Goal: Entertainment & Leisure: Consume media (video, audio)

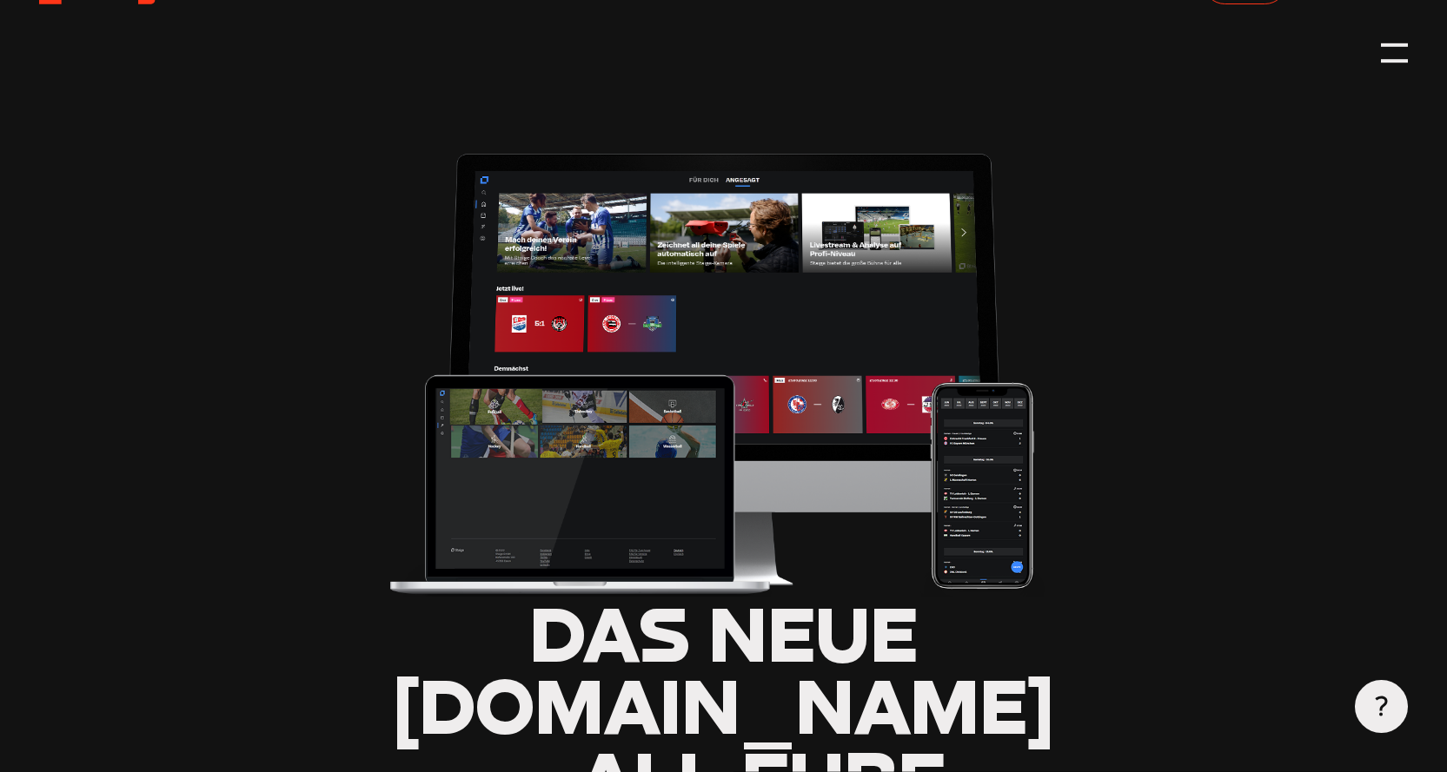
type input "0.8"
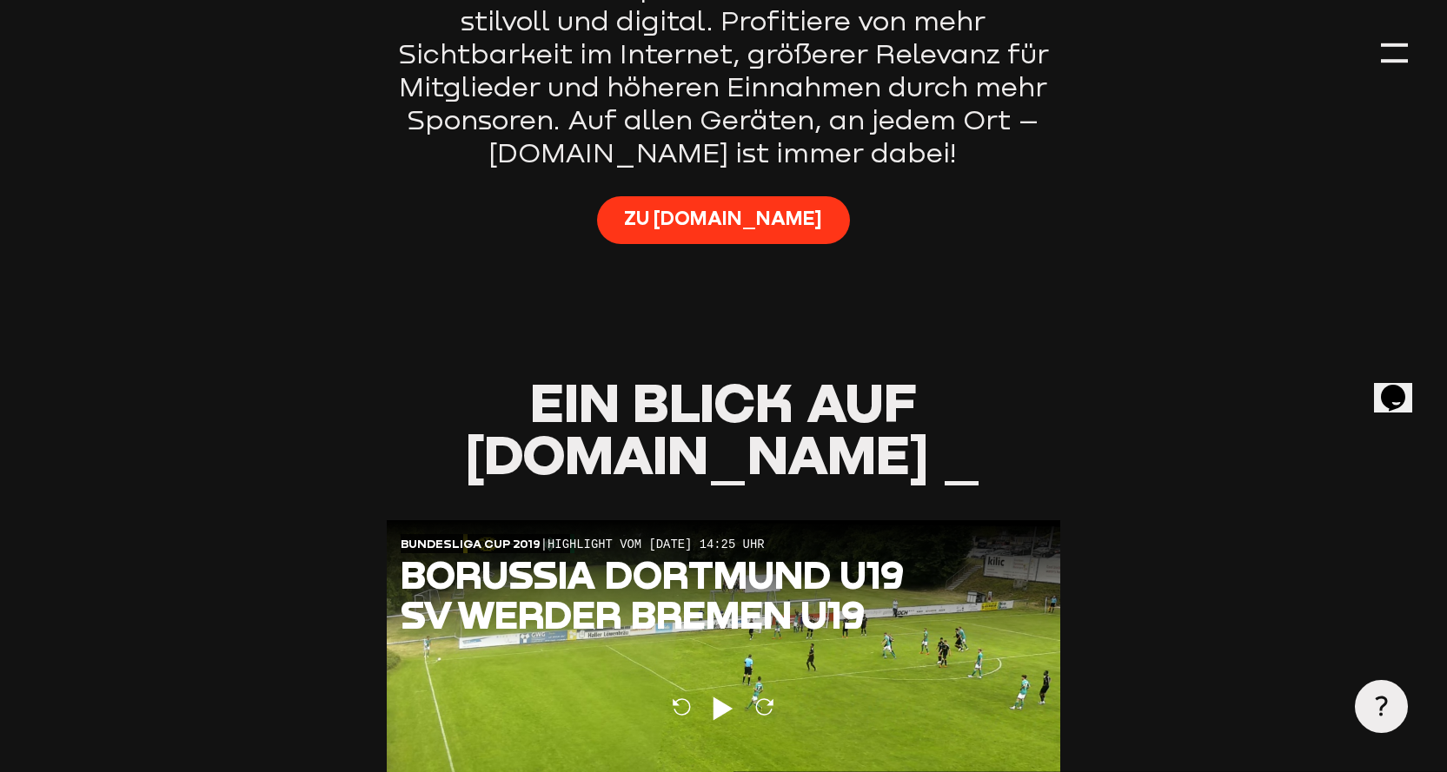
scroll to position [1390, 0]
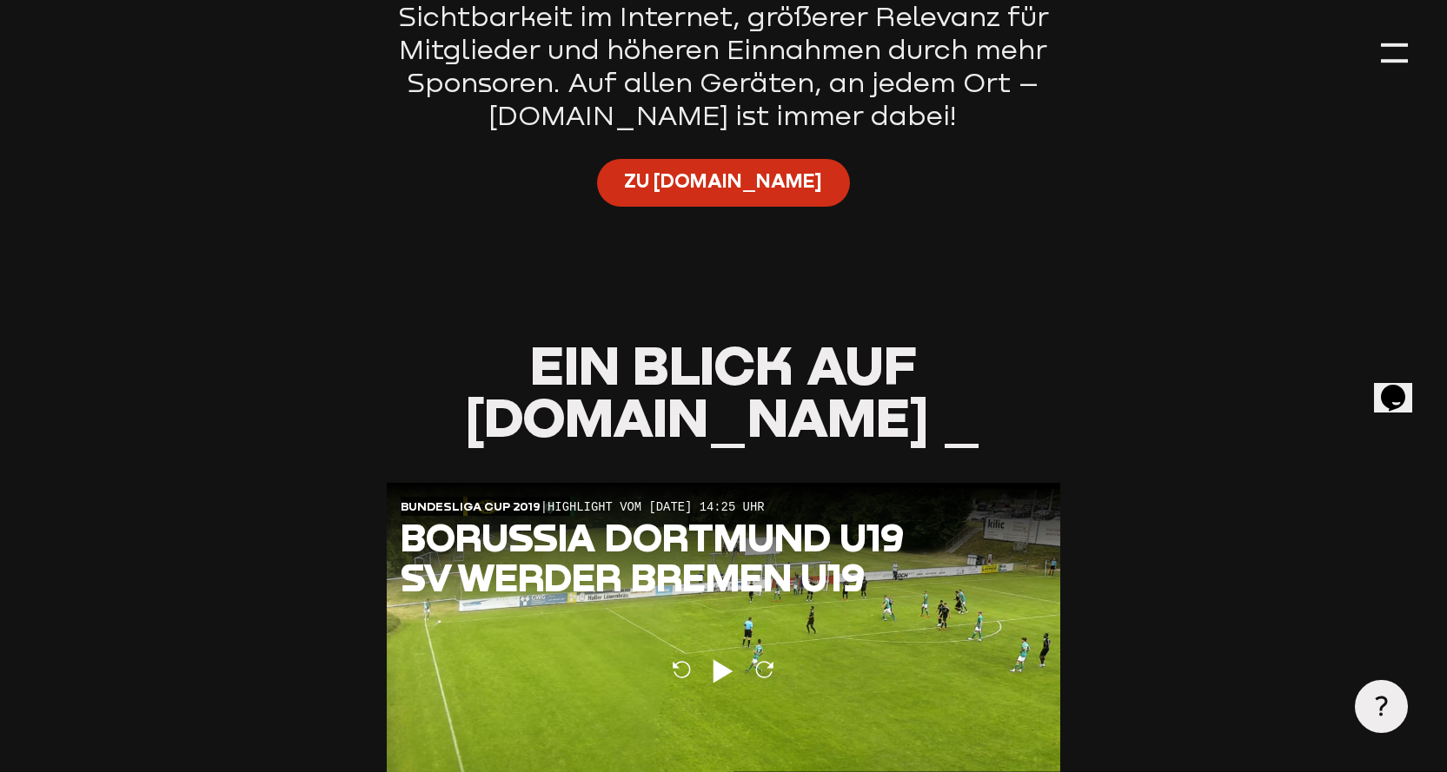
click at [750, 194] on span "Zu [DOMAIN_NAME]" at bounding box center [723, 182] width 198 height 26
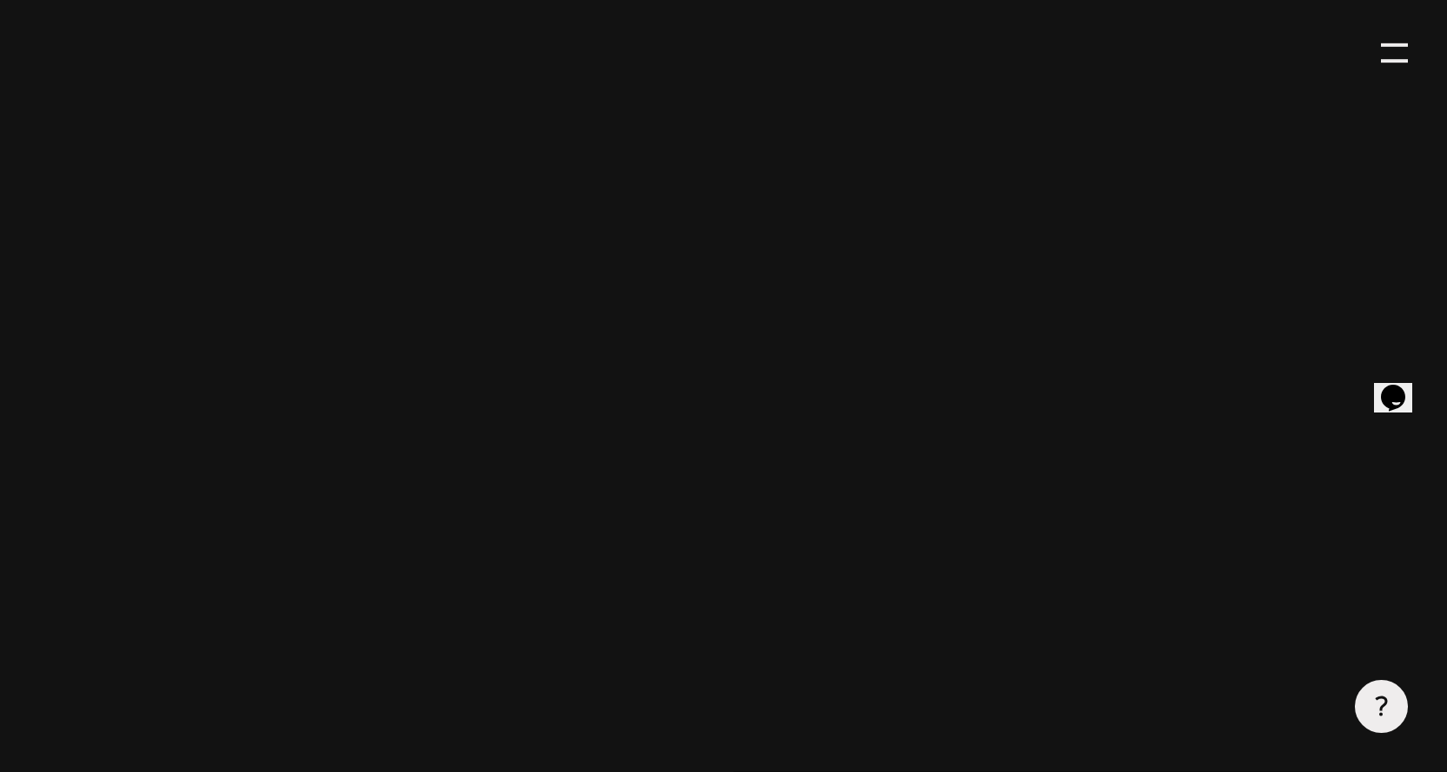
scroll to position [662, 0]
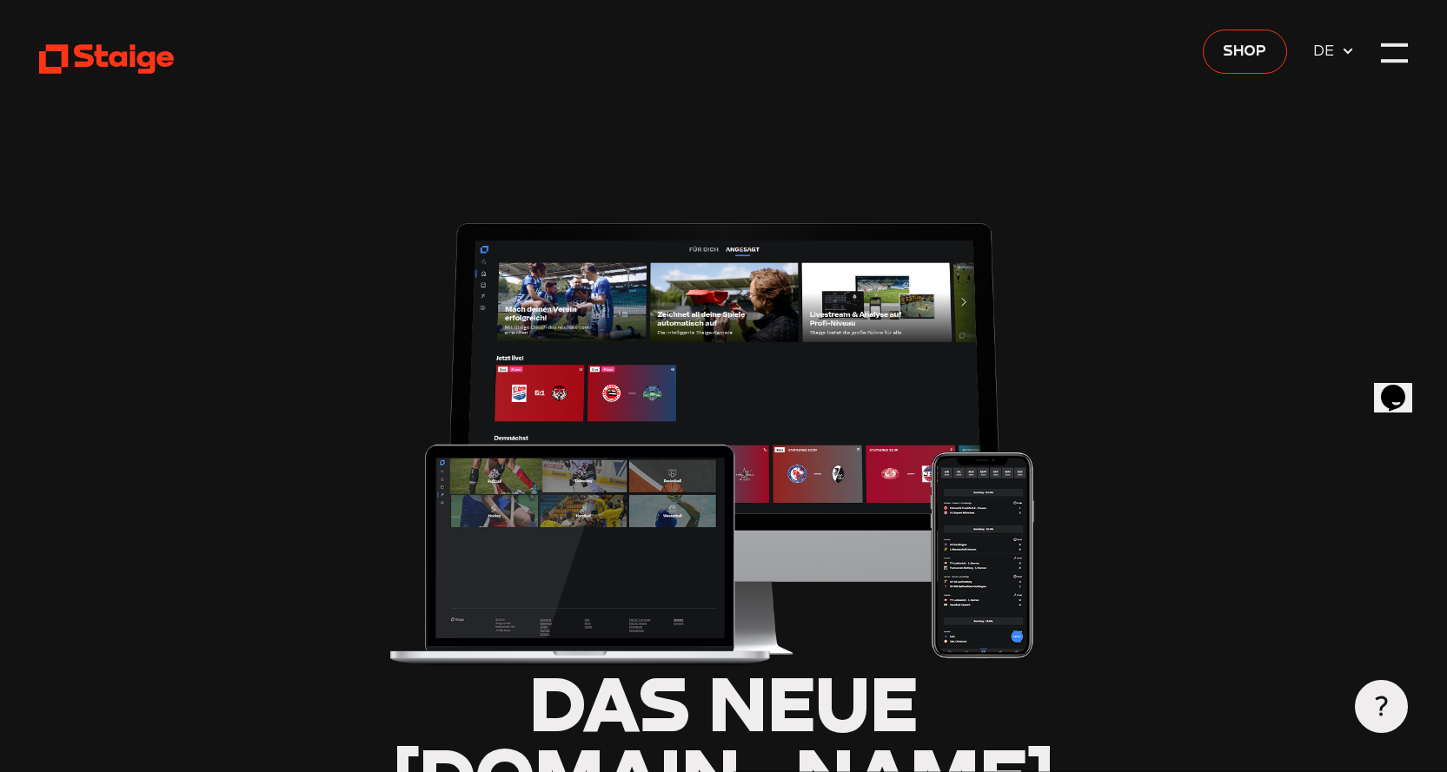
type input "0.8"
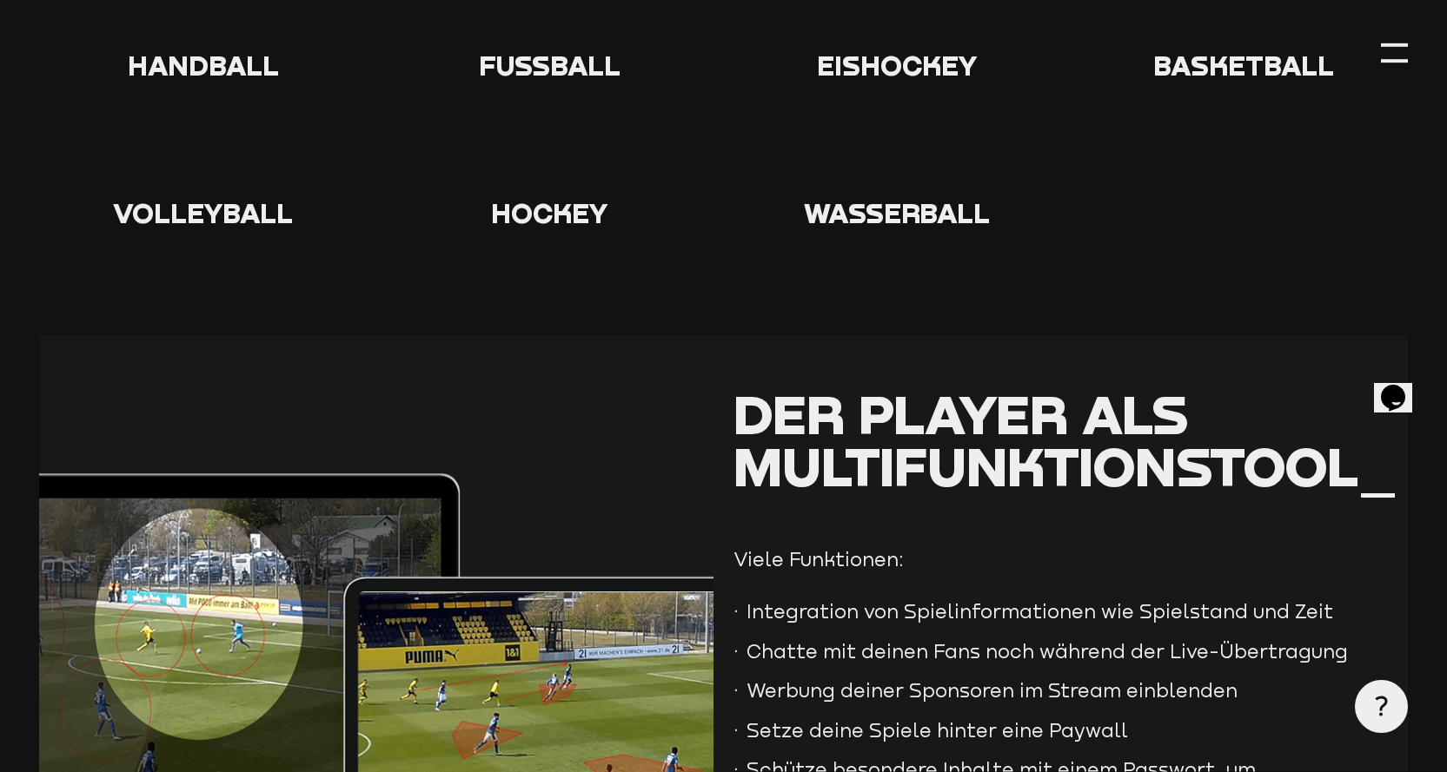
scroll to position [3024, 0]
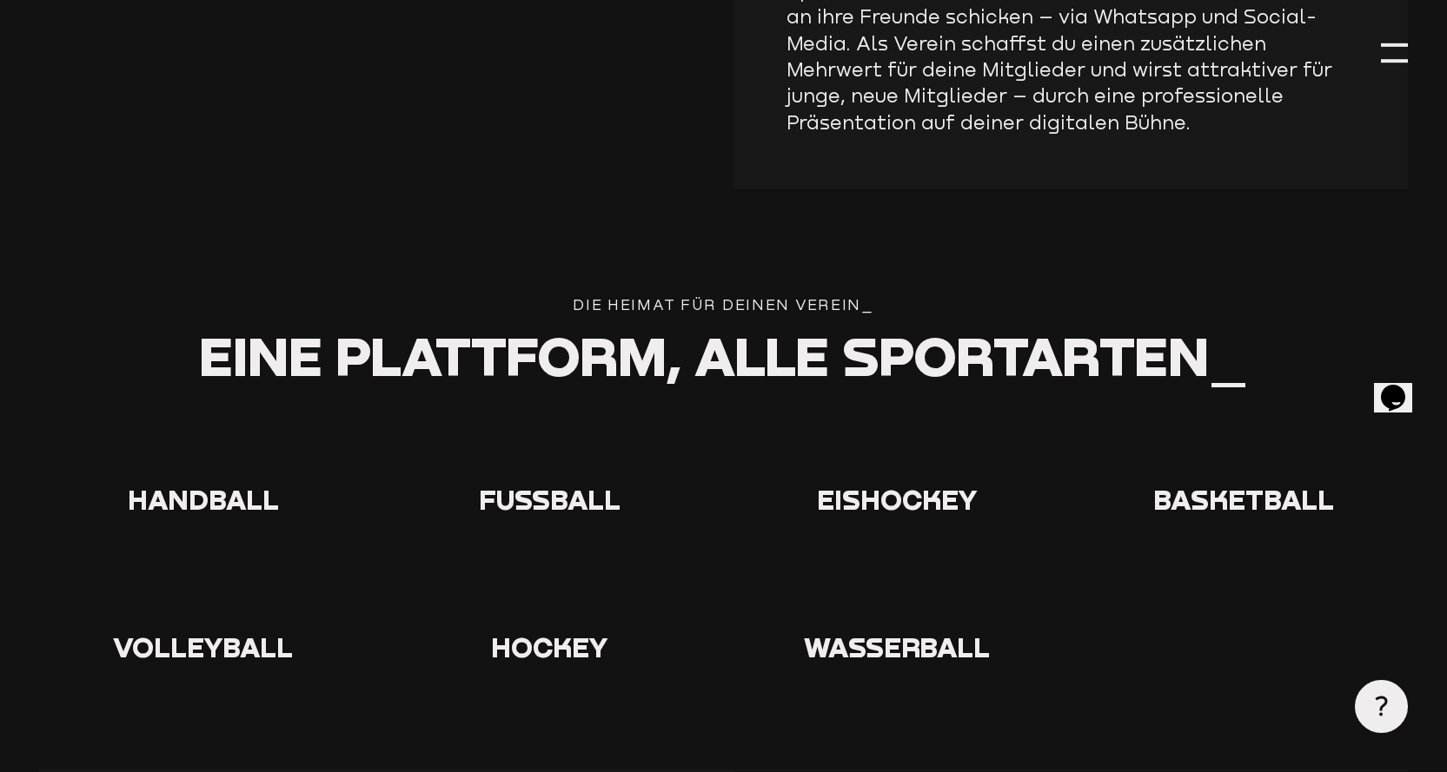
click at [535, 443] on icon at bounding box center [550, 450] width 56 height 56
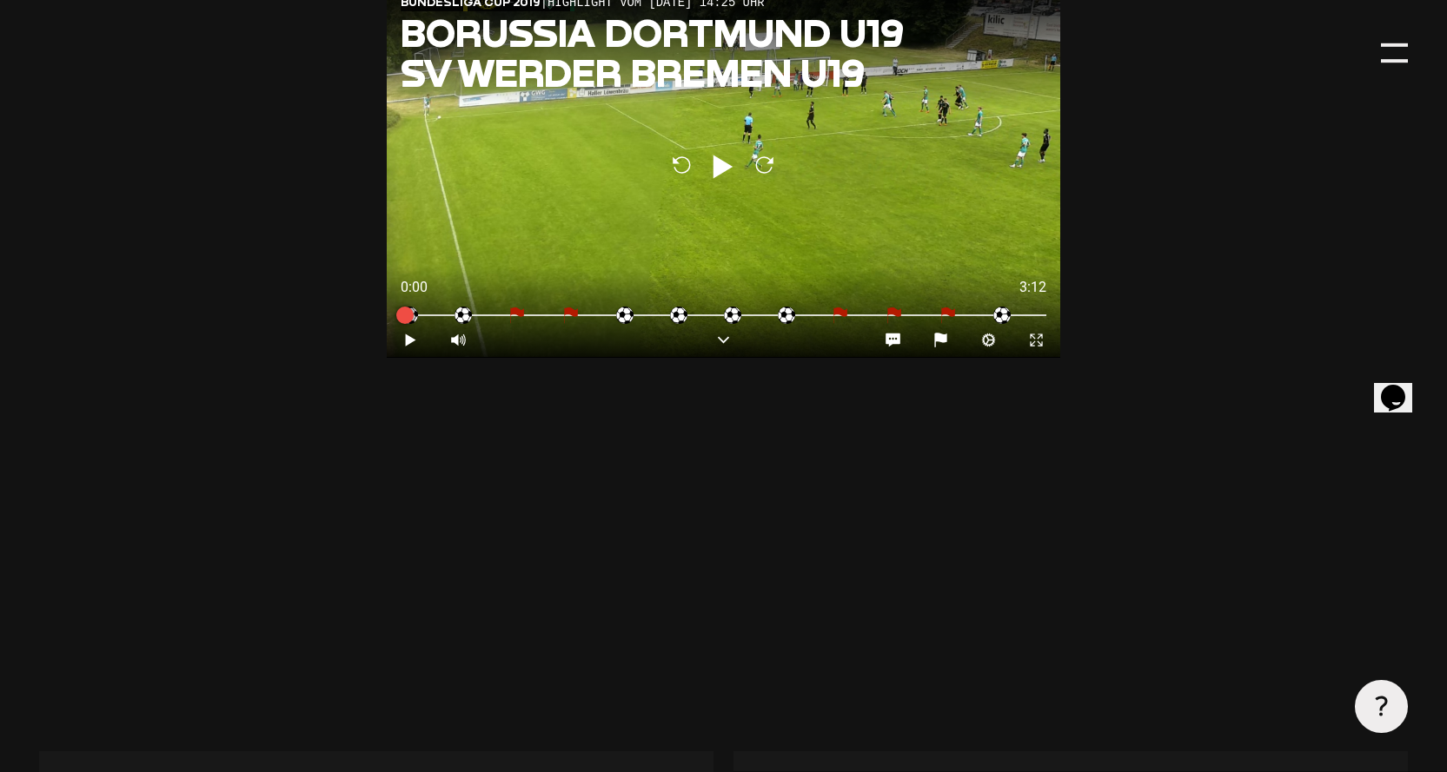
scroll to position [1374, 0]
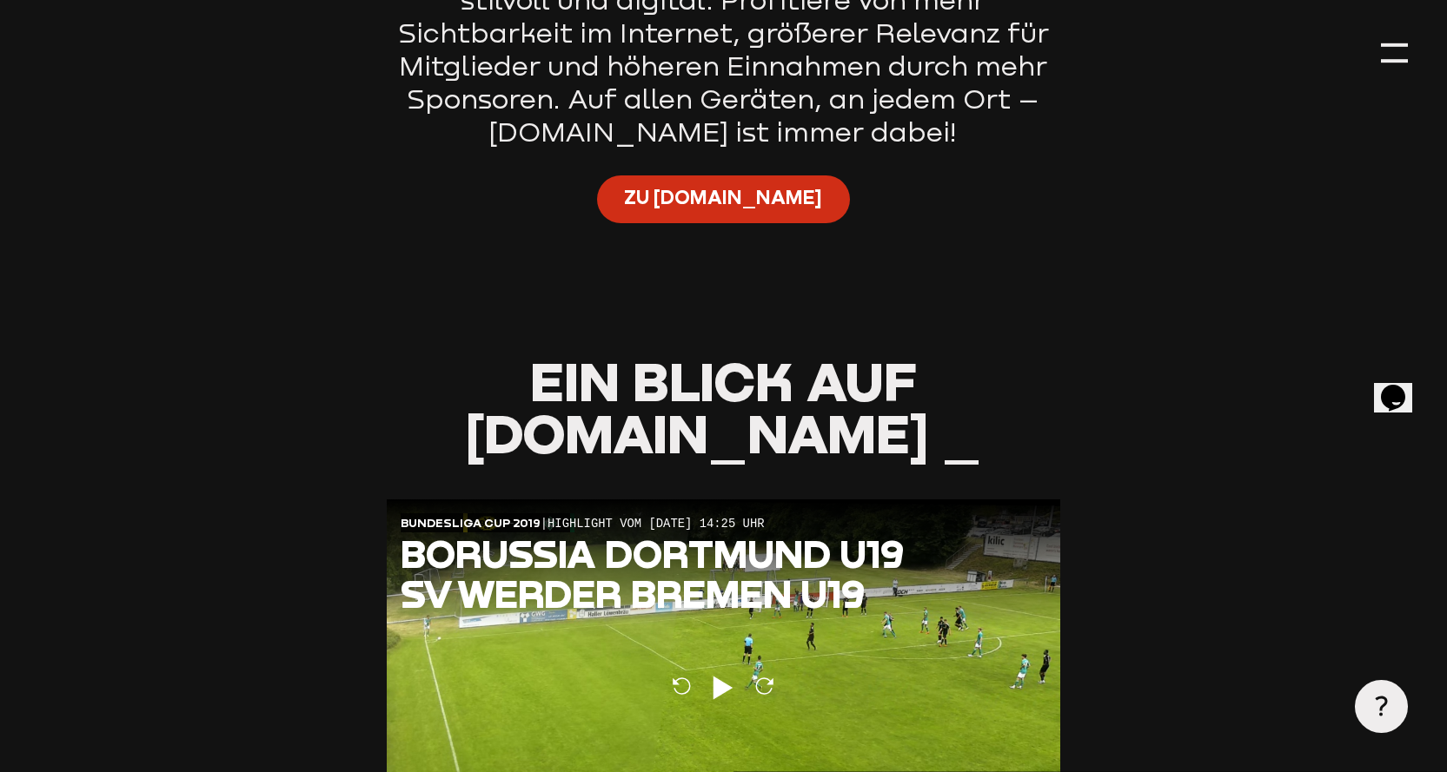
click at [703, 209] on span "Zu Staige.tv" at bounding box center [723, 198] width 198 height 26
